Goal: Register for event/course

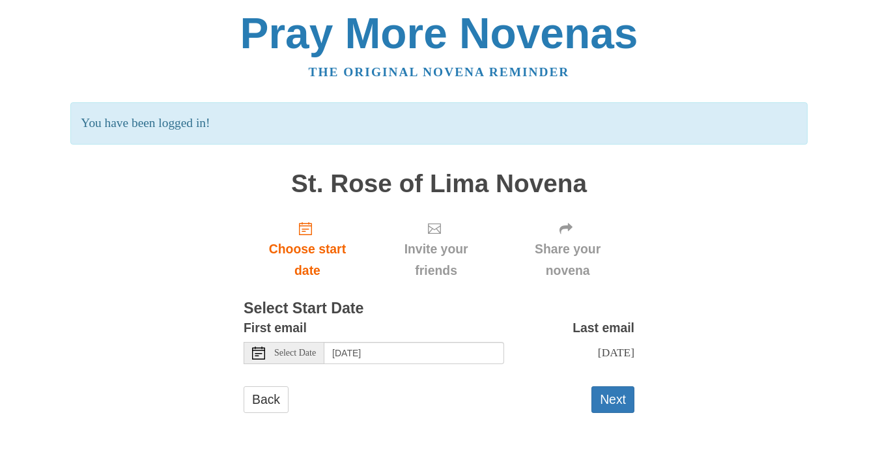
click at [300, 355] on span "Select Date" at bounding box center [295, 352] width 42 height 9
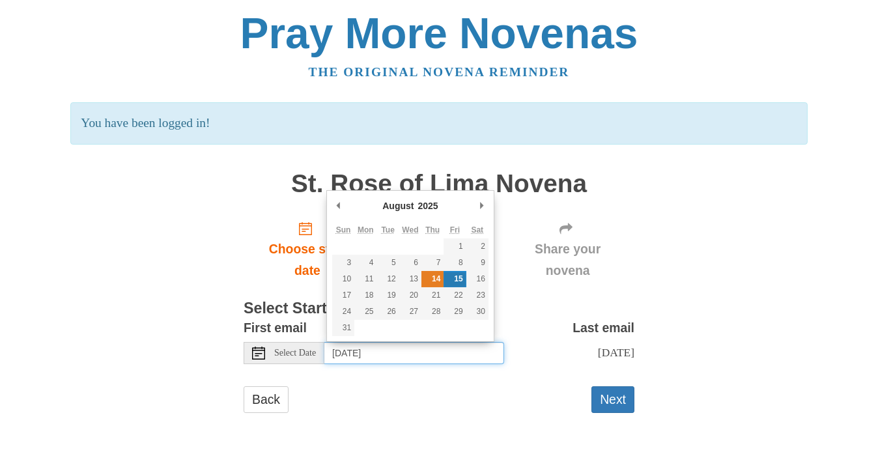
type input "Thursday, August 14th"
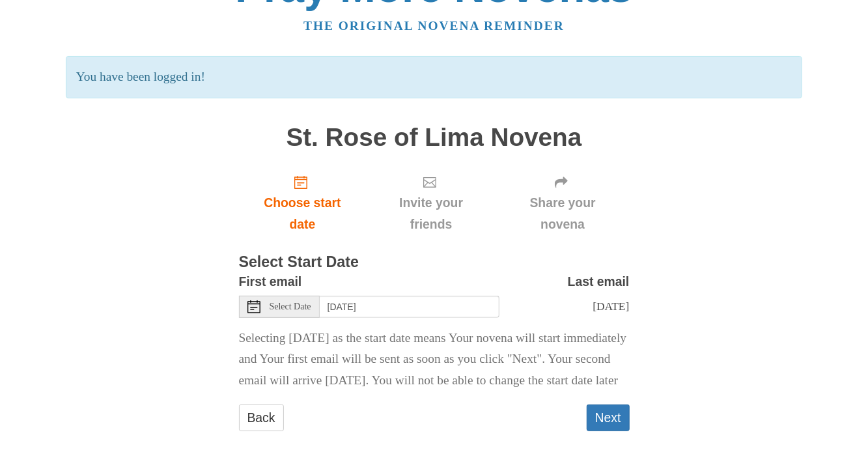
scroll to position [67, 0]
click at [619, 423] on button "Next" at bounding box center [608, 417] width 43 height 27
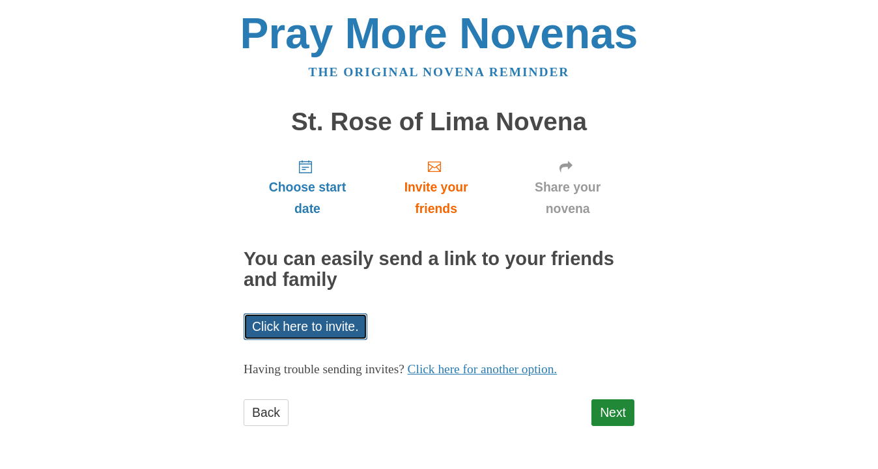
click at [338, 329] on link "Click here to invite." at bounding box center [306, 326] width 124 height 27
click at [615, 417] on link "Next" at bounding box center [612, 412] width 43 height 27
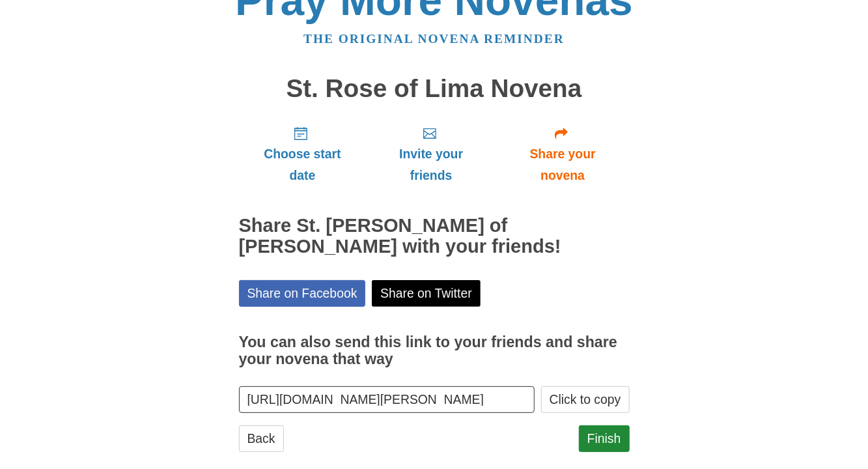
scroll to position [53, 0]
